Goal: Task Accomplishment & Management: Use online tool/utility

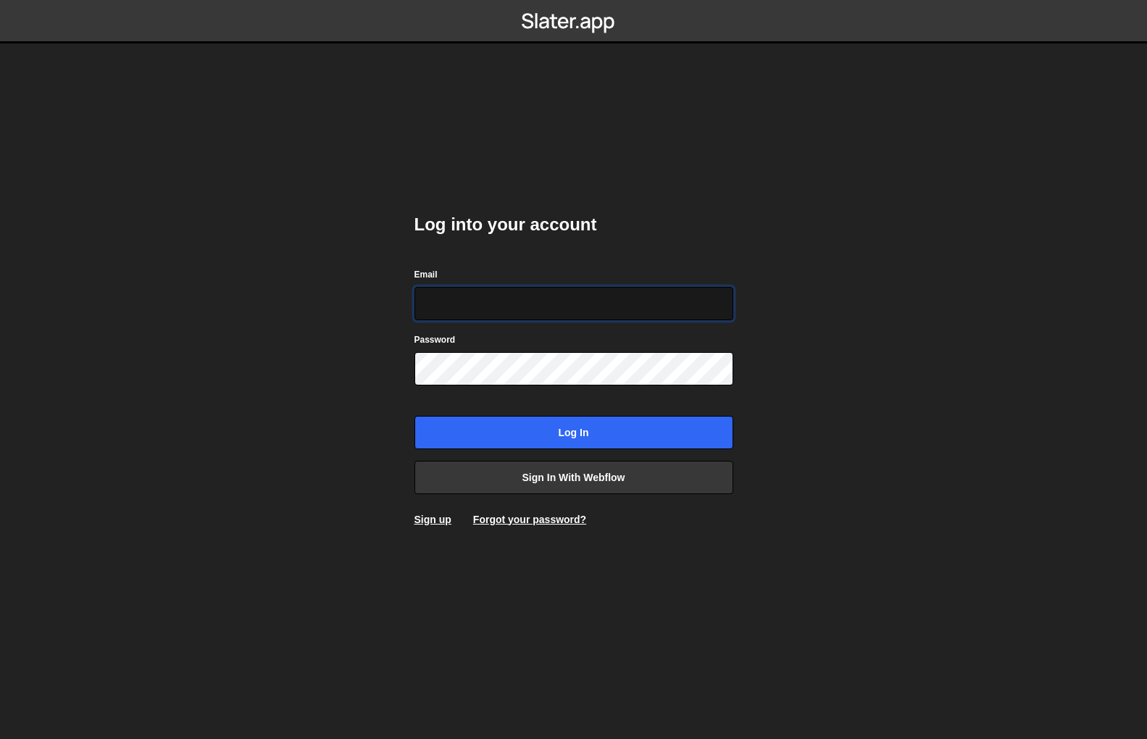
type input "[EMAIL_ADDRESS][DOMAIN_NAME]"
click at [573, 432] on input "Log in" at bounding box center [573, 432] width 319 height 33
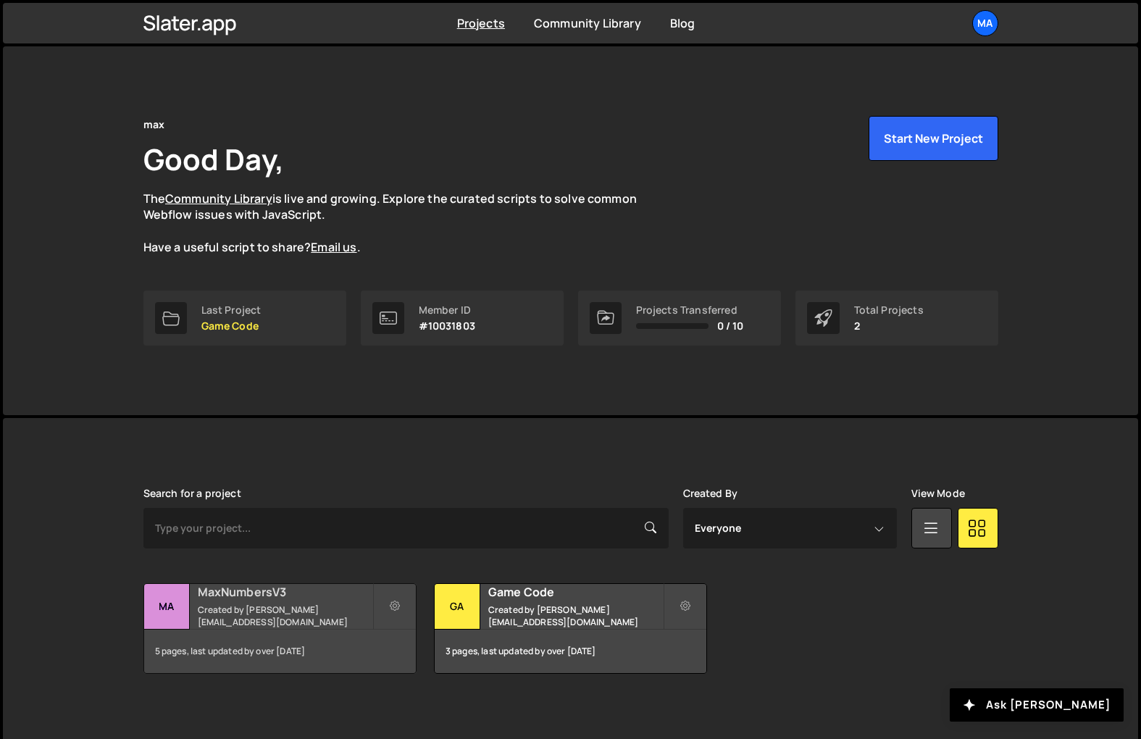
click at [225, 593] on h2 "MaxNumbersV3" at bounding box center [285, 592] width 175 height 16
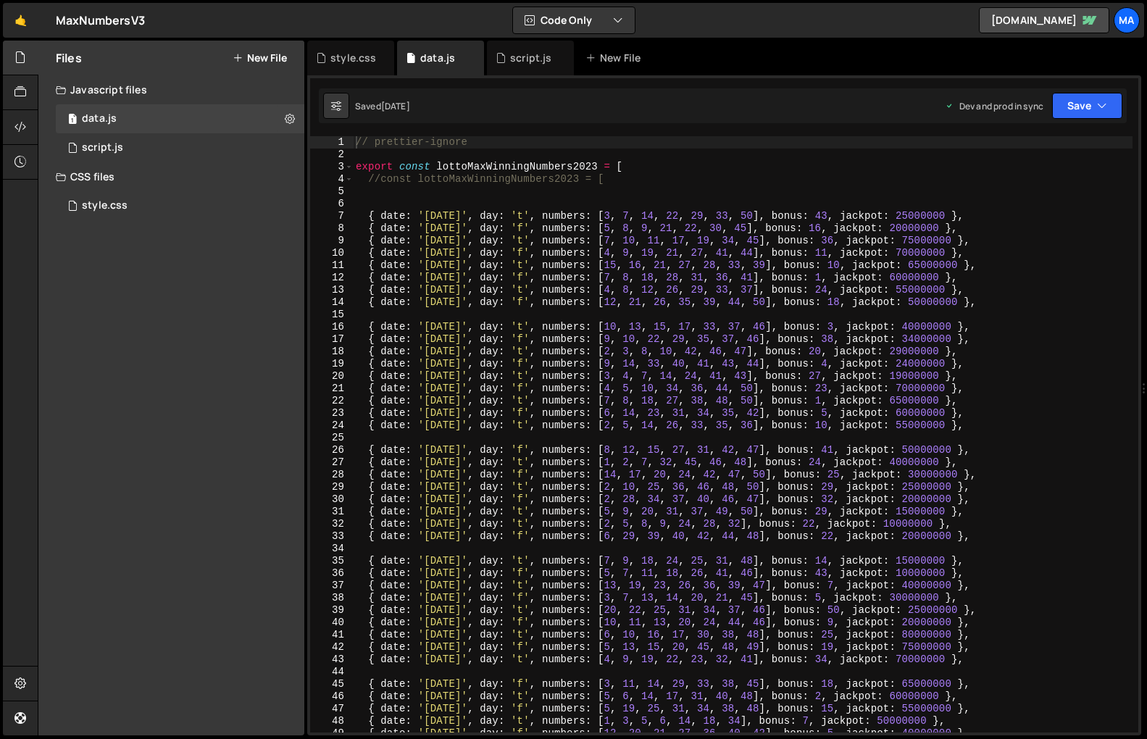
click at [430, 206] on div "// prettier-ignore export const lottoMaxWinningNumbers2023 = [ //const lottoMax…" at bounding box center [743, 446] width 780 height 621
paste textarea "{ date: 'August 29, 2025', day: 'f', numbers: [3, 5, 12, 18, 20, 31, 34], bonus…"
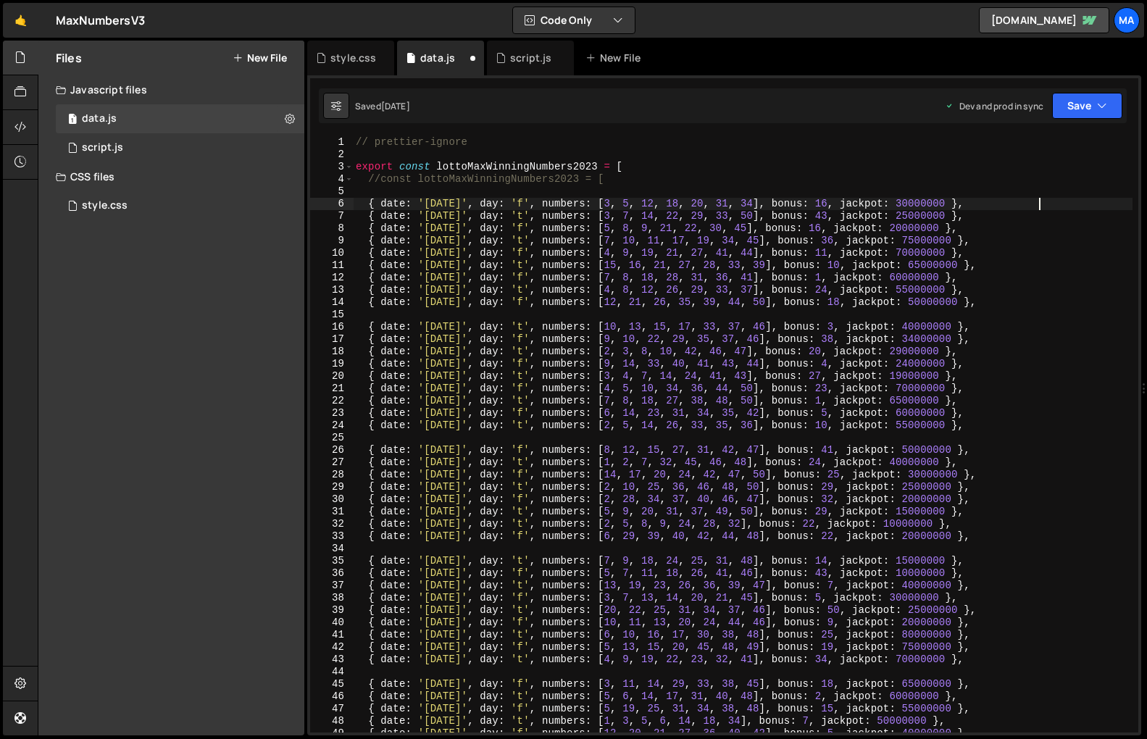
type textarea "{ date: 'August 29, 2025', day: 'f', numbers: [3, 5, 12, 18, 20, 31, 34], bonus…"
click at [1070, 112] on button "Save" at bounding box center [1087, 106] width 70 height 26
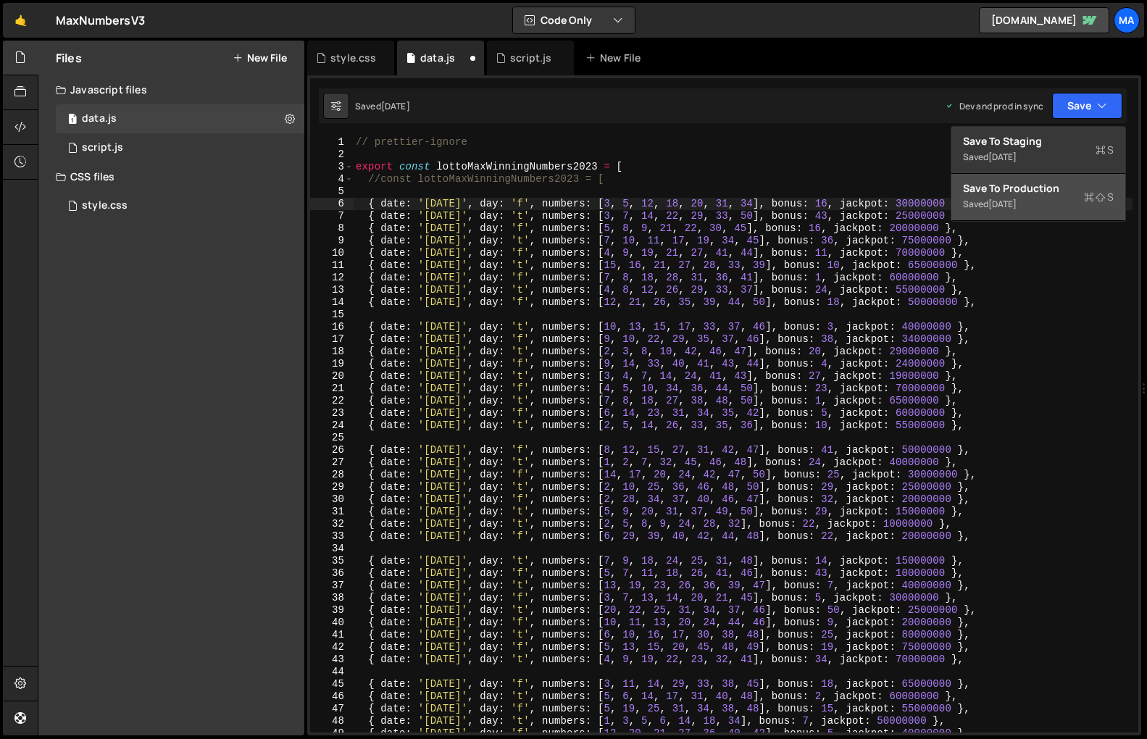
click at [1011, 202] on div "3 days ago" at bounding box center [1002, 204] width 28 height 12
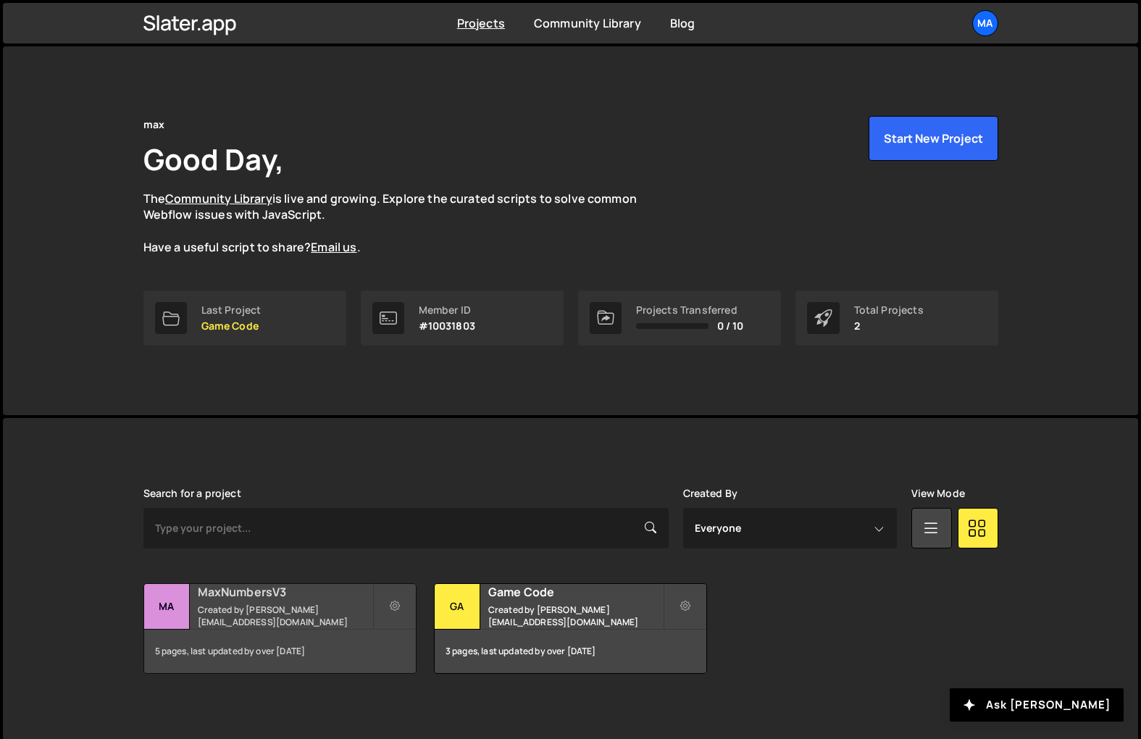
click at [214, 597] on h2 "MaxNumbersV3" at bounding box center [285, 592] width 175 height 16
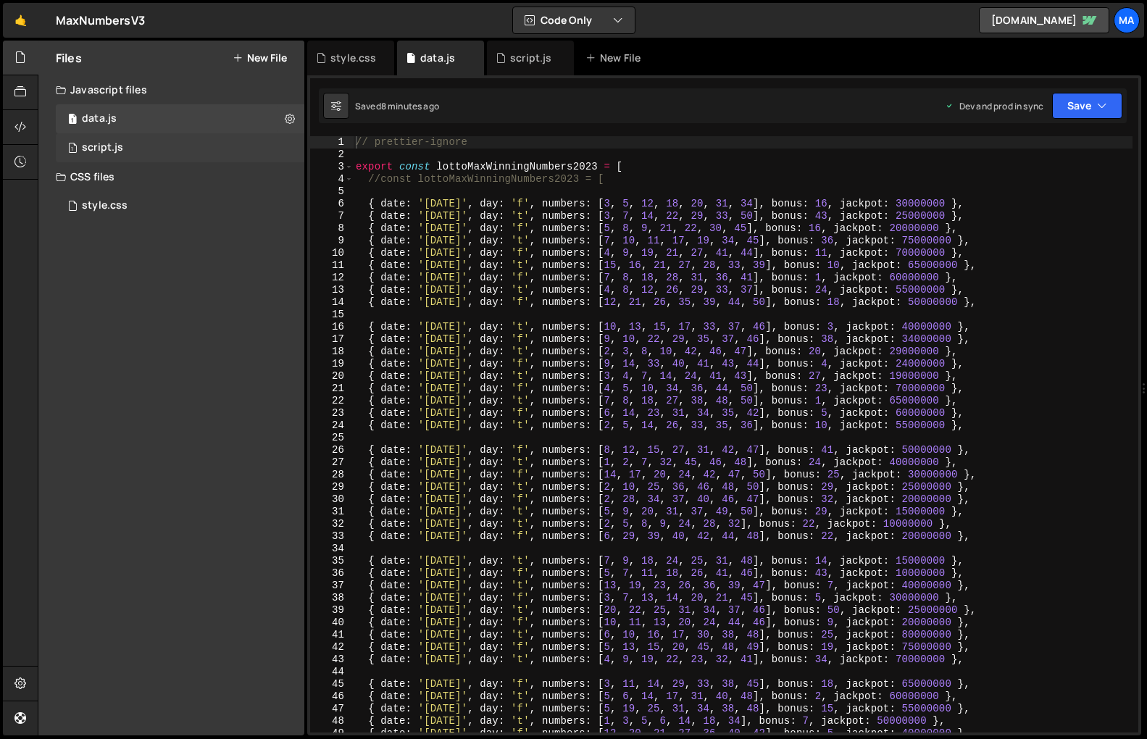
click at [126, 150] on div "1 script.js 0" at bounding box center [180, 147] width 249 height 29
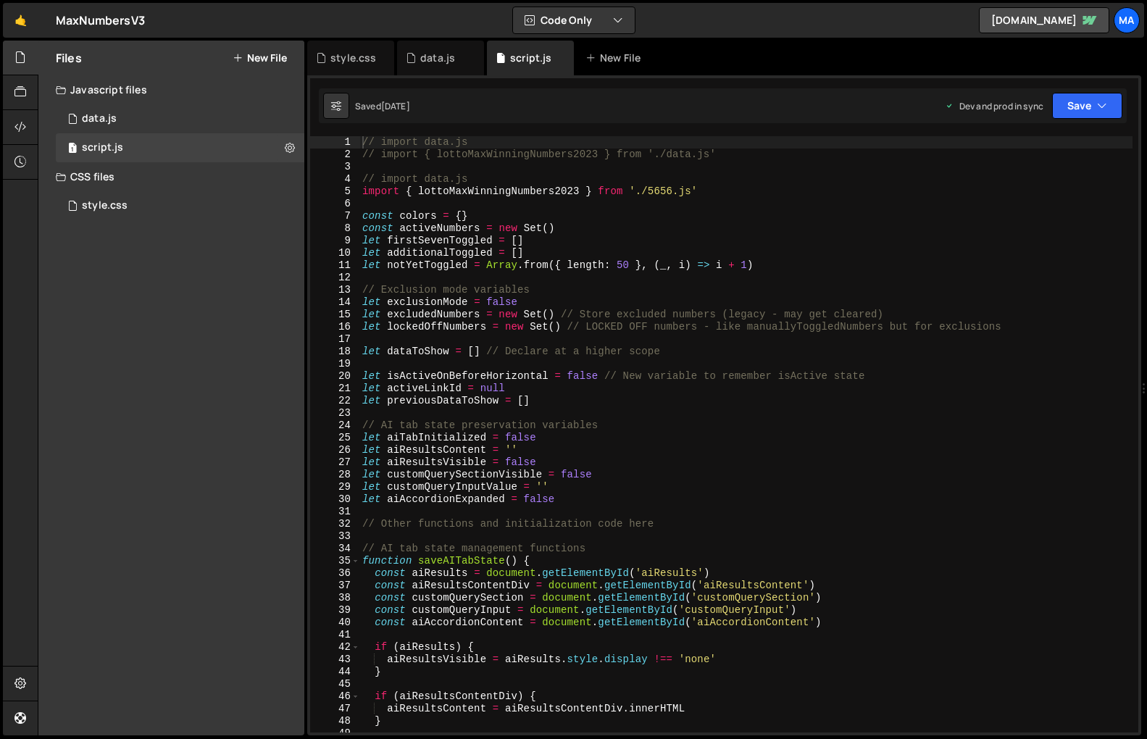
scroll to position [4704, 0]
click at [753, 235] on div "// import data.js // import { lottoMaxWinningNumbers2023 } from './data.js' // …" at bounding box center [745, 446] width 773 height 621
type textarea "}"
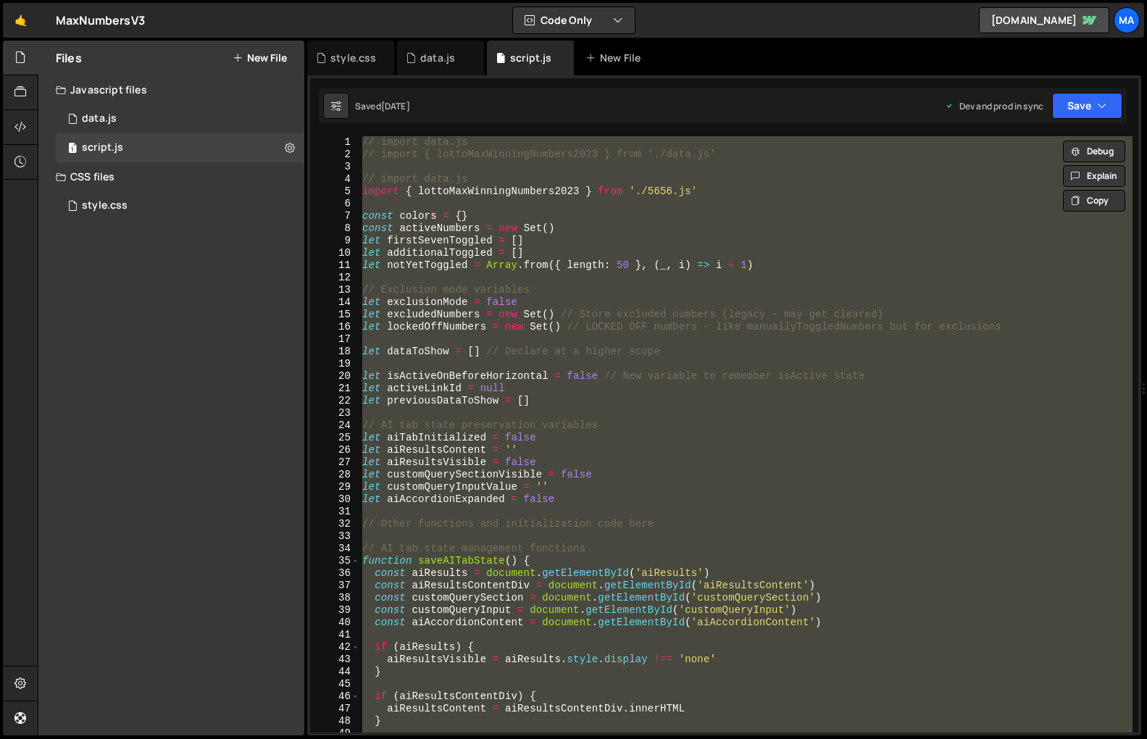
paste textarea
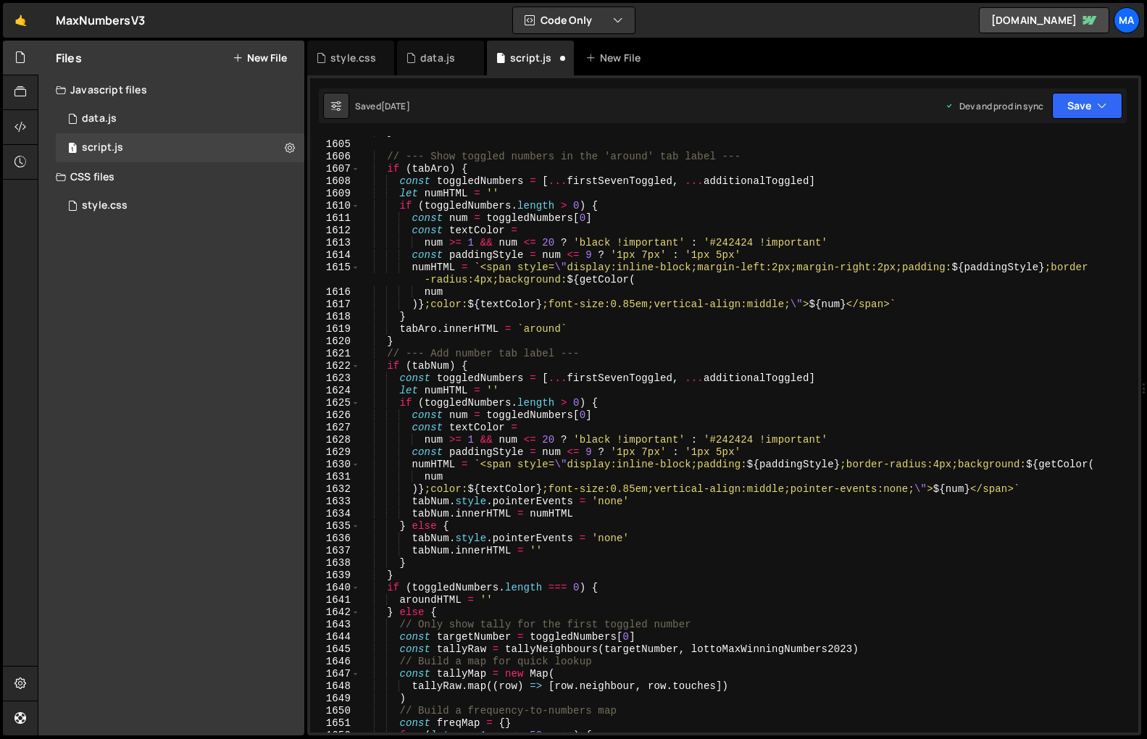
scroll to position [0, 0]
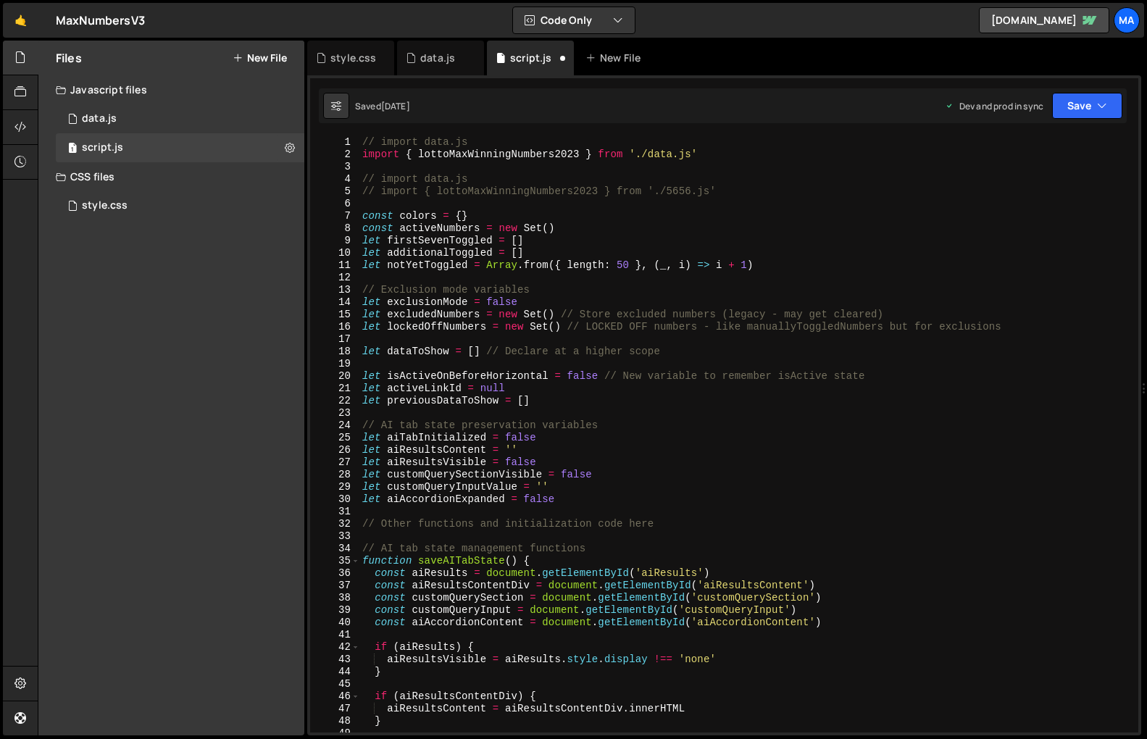
click at [715, 157] on div "// import data.js import { lottoMaxWinningNumbers2023 } from './data.js' // imp…" at bounding box center [745, 446] width 773 height 621
click at [738, 195] on div "// import data.js // import { lottoMaxWinningNumbers2023 } from './data.js' // …" at bounding box center [745, 446] width 773 height 621
type textarea "import { lottoMaxWinningNumbers2023 } from './5656.js'"
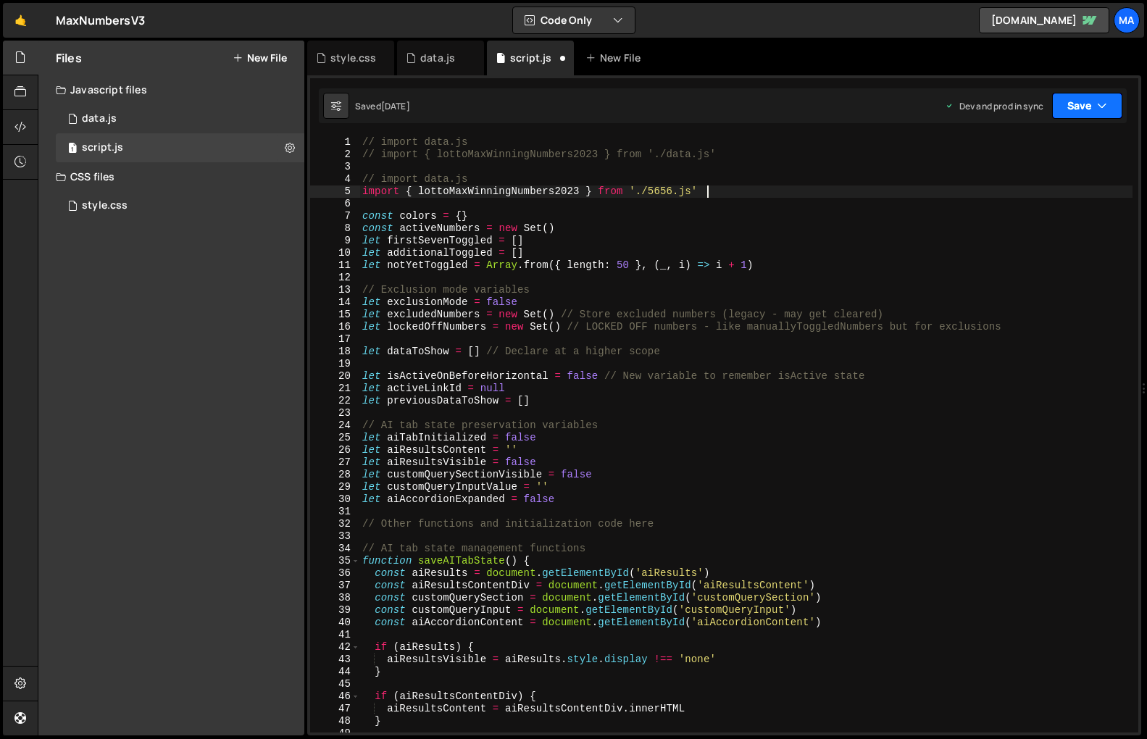
click at [1074, 105] on button "Save" at bounding box center [1087, 106] width 70 height 26
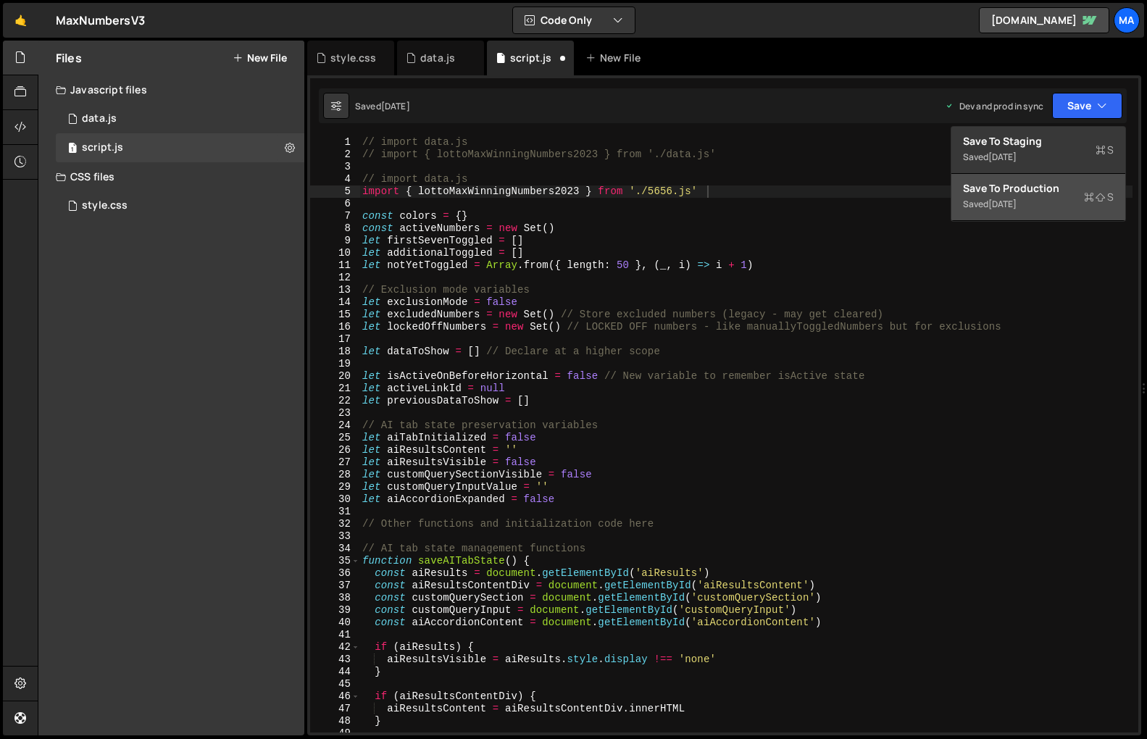
click at [990, 206] on div "1 week ago" at bounding box center [1002, 204] width 28 height 12
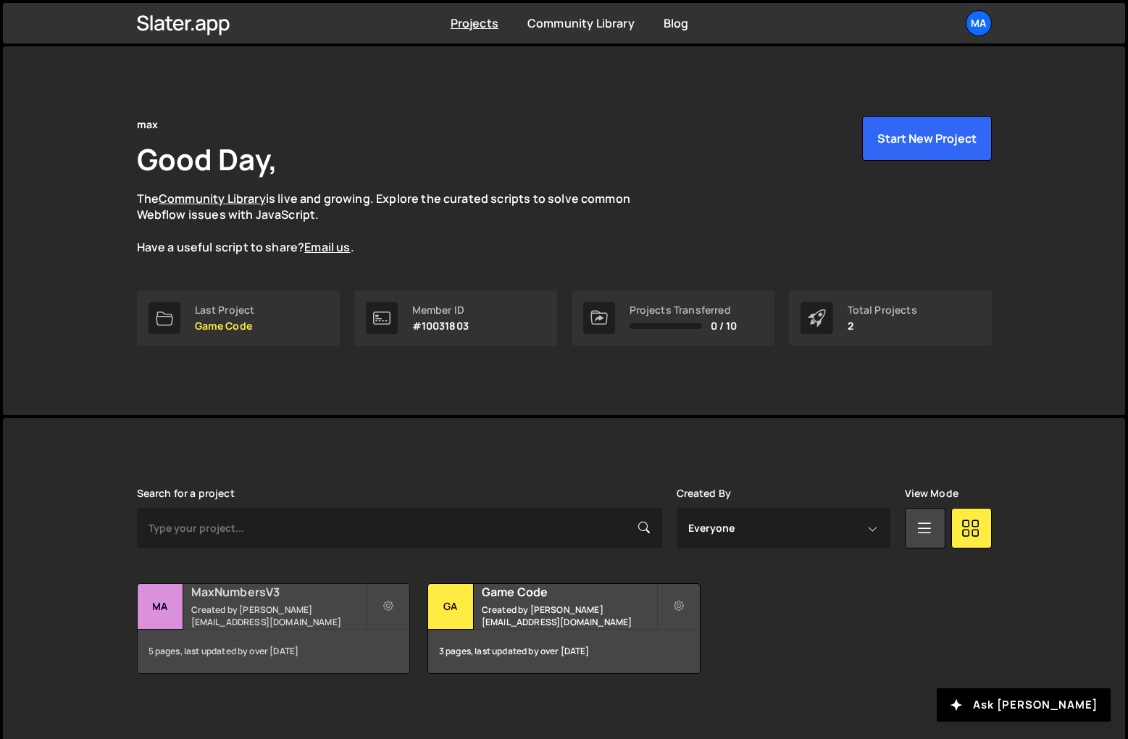
click at [159, 596] on div "Ma" at bounding box center [161, 607] width 46 height 46
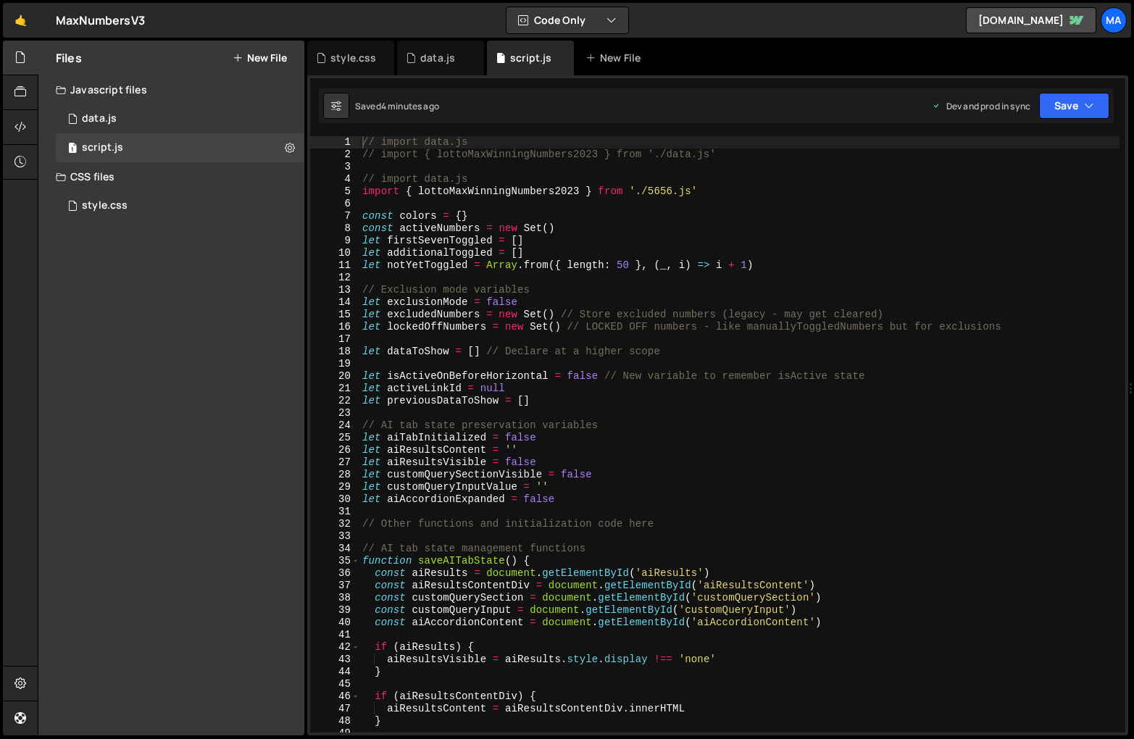
scroll to position [4706, 0]
click at [743, 421] on div "// import data.js // import { lottoMaxWinningNumbers2023 } from './data.js' // …" at bounding box center [739, 446] width 760 height 621
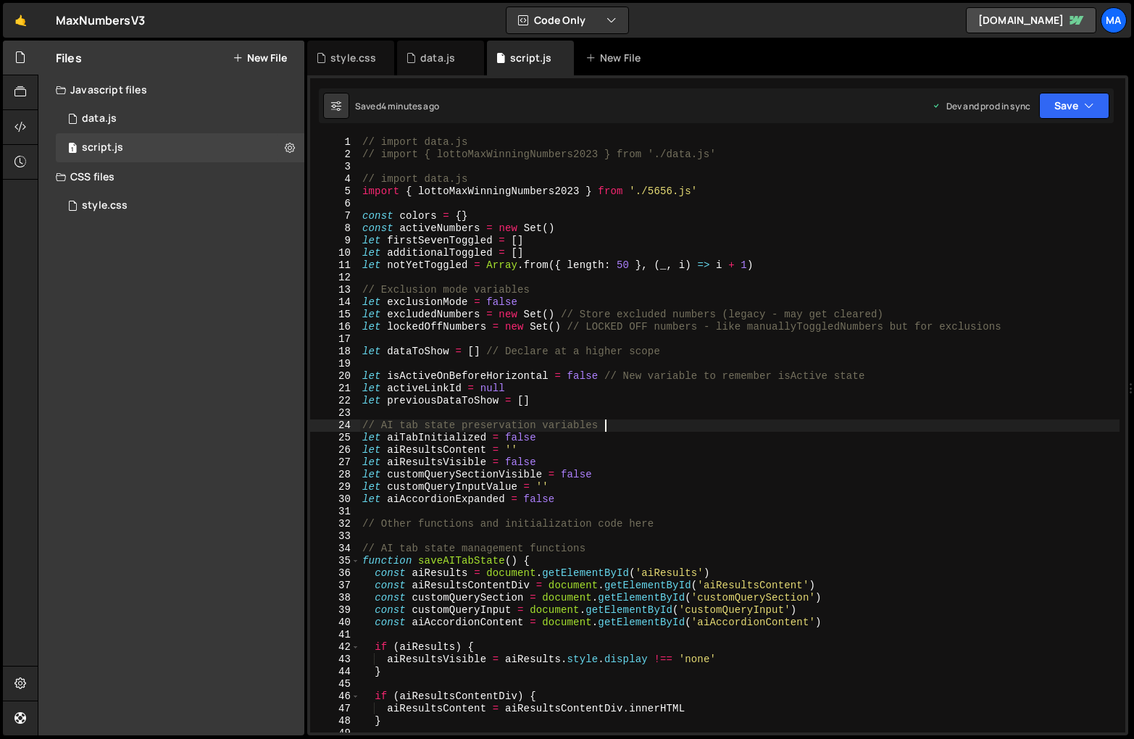
type textarea "}"
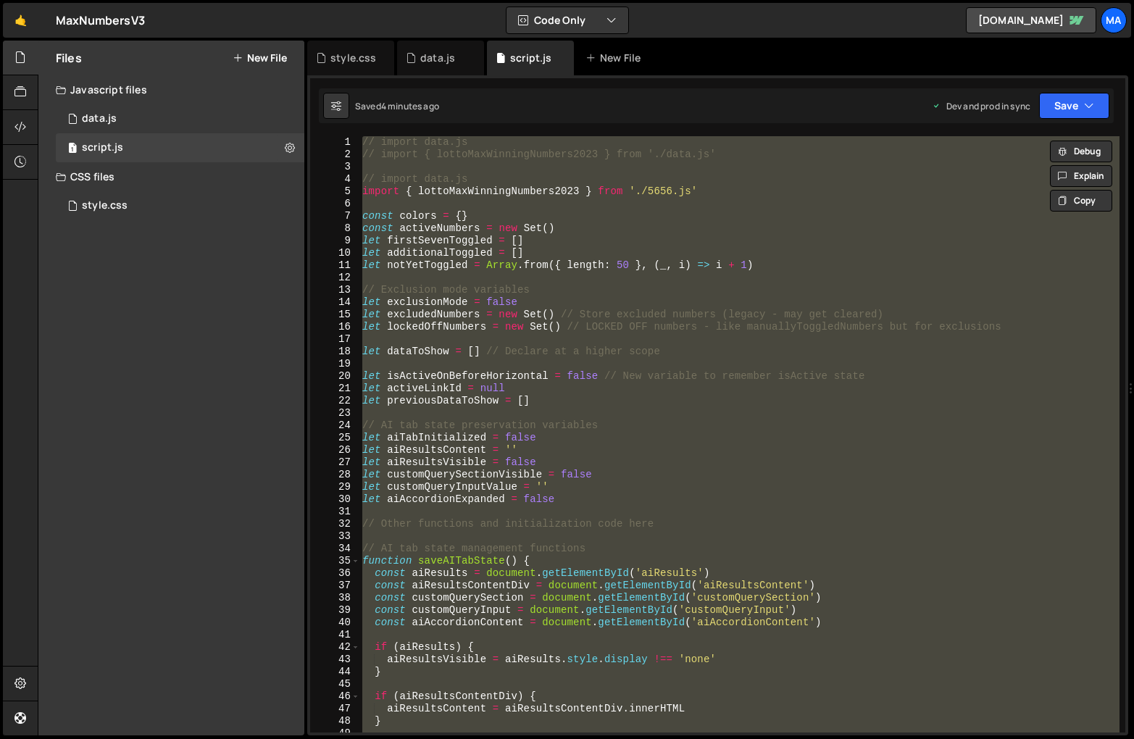
paste textarea
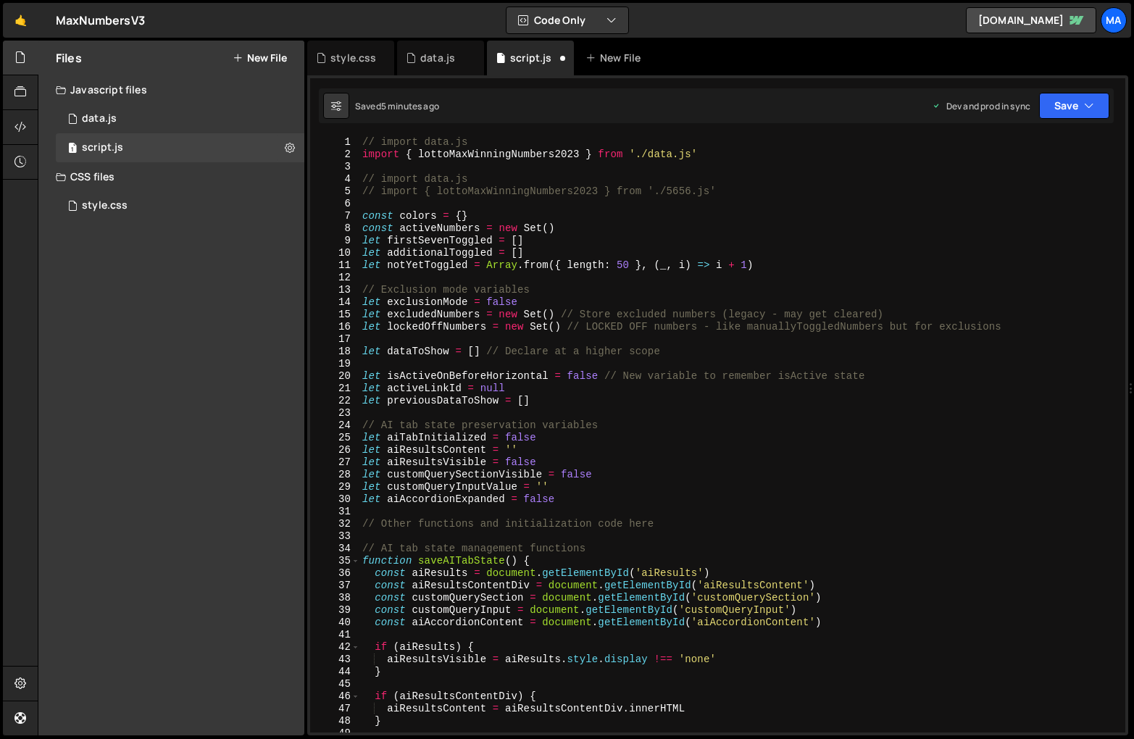
scroll to position [0, 0]
click at [742, 154] on div "// import data.js import { lottoMaxWinningNumbers2023 } from './data.js' // imp…" at bounding box center [739, 446] width 760 height 621
click at [748, 193] on div "// import data.js // import { lottoMaxWinningNumbers2023 } from './data.js' // …" at bounding box center [739, 446] width 760 height 621
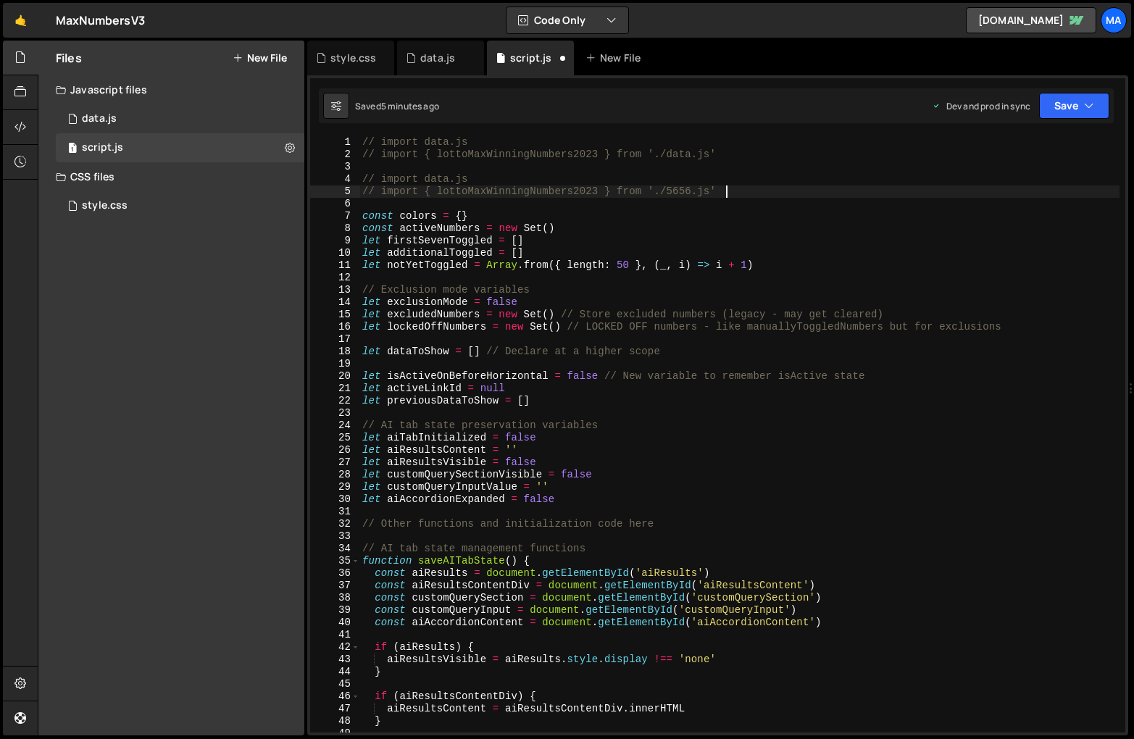
type textarea "import { lottoMaxWinningNumbers2023 } from './5656.js'"
click at [1053, 107] on button "Save" at bounding box center [1074, 106] width 70 height 26
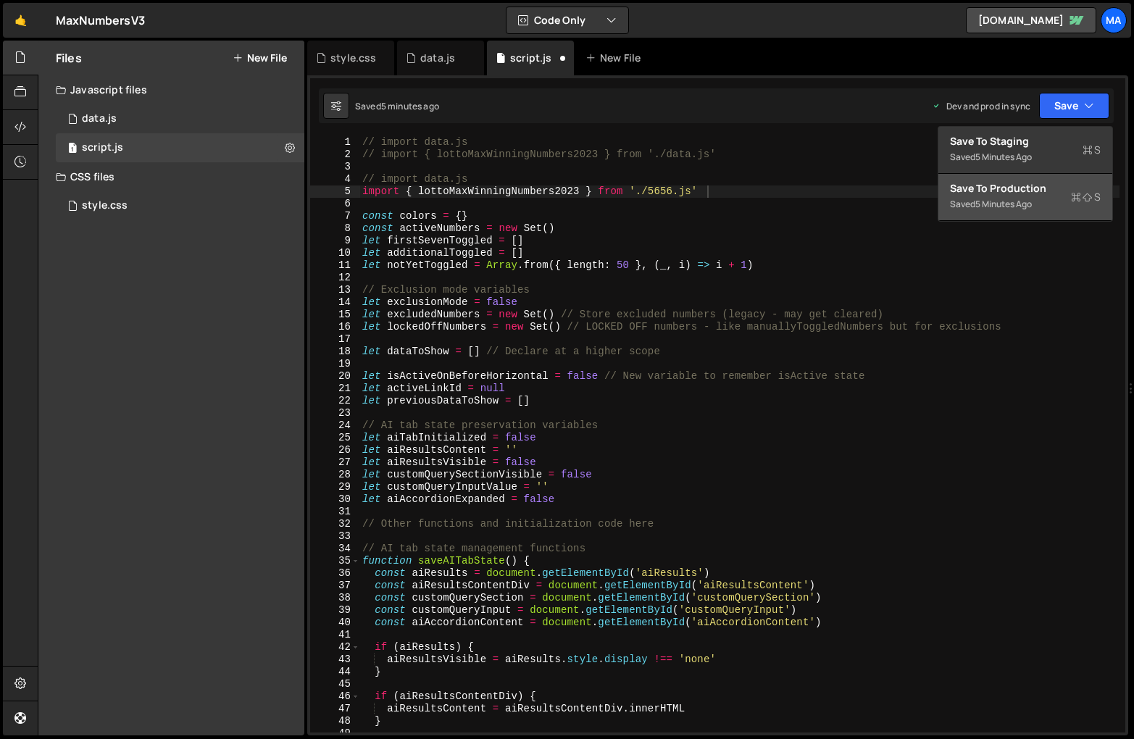
click at [982, 206] on div "5 minutes ago" at bounding box center [1003, 204] width 57 height 12
